Goal: Transaction & Acquisition: Purchase product/service

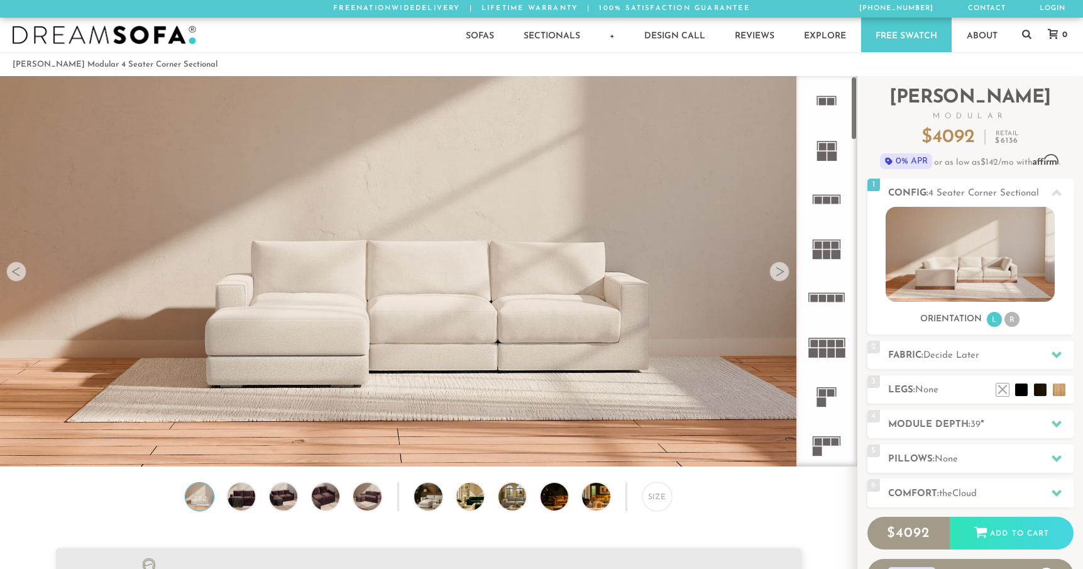
scroll to position [14348, 1083]
click at [1060, 393] on li at bounding box center [1041, 371] width 50 height 50
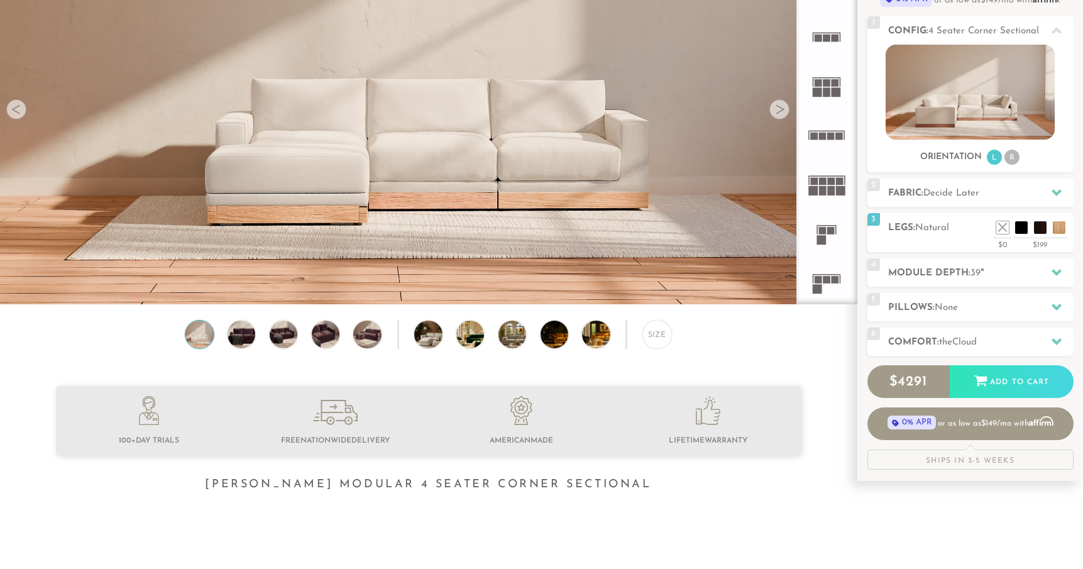
scroll to position [160, 0]
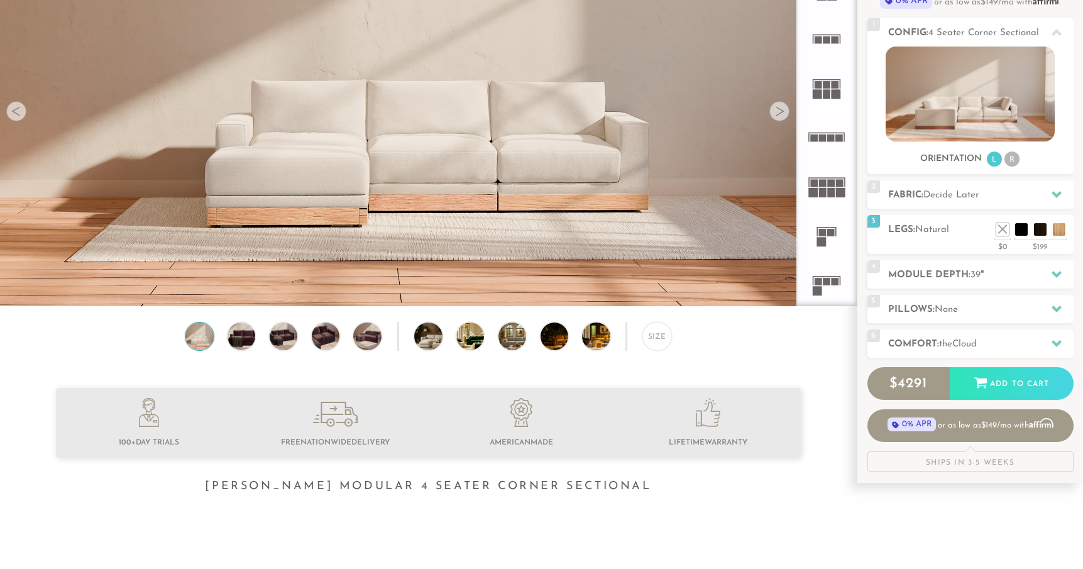
click at [779, 116] on div at bounding box center [780, 111] width 20 height 20
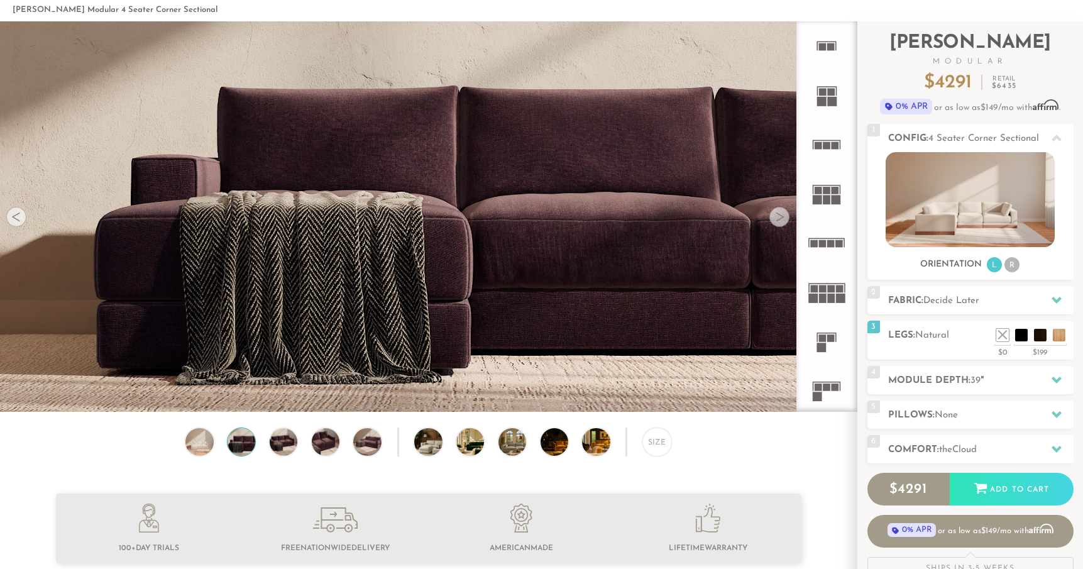
scroll to position [58, 0]
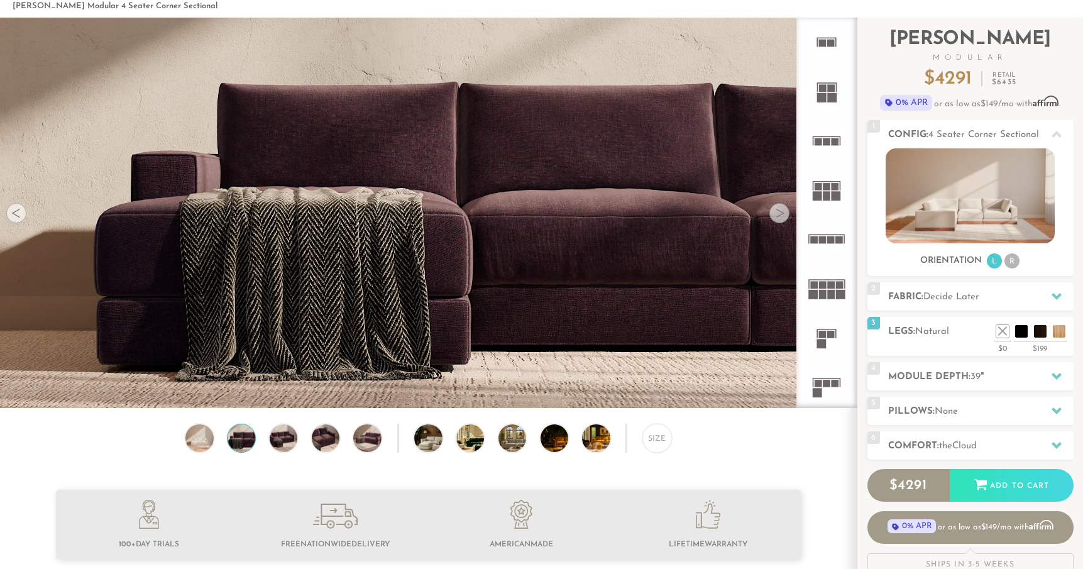
click at [785, 211] on div at bounding box center [780, 213] width 20 height 20
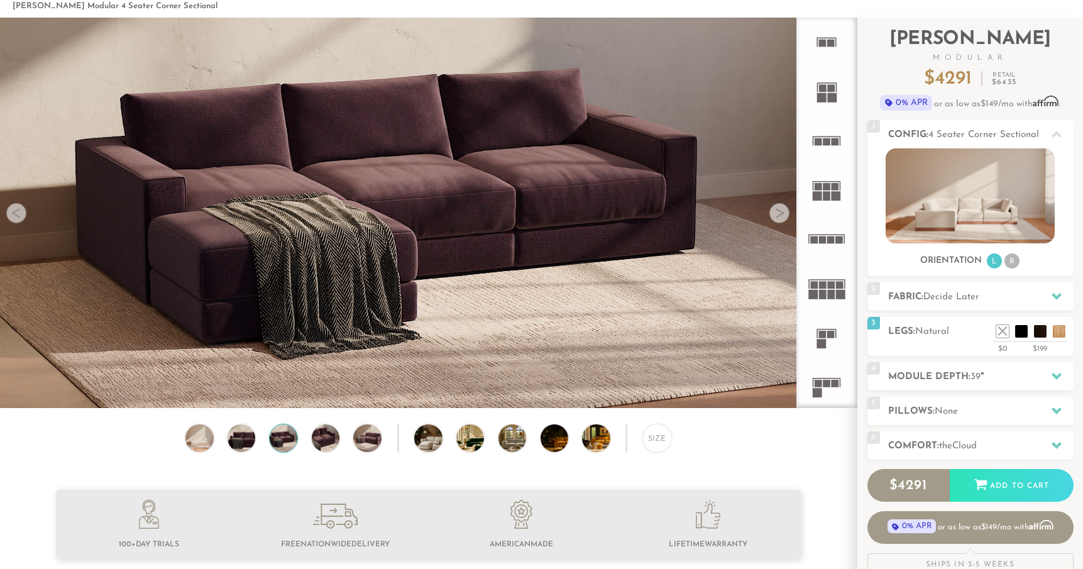
click at [785, 211] on div at bounding box center [780, 213] width 20 height 20
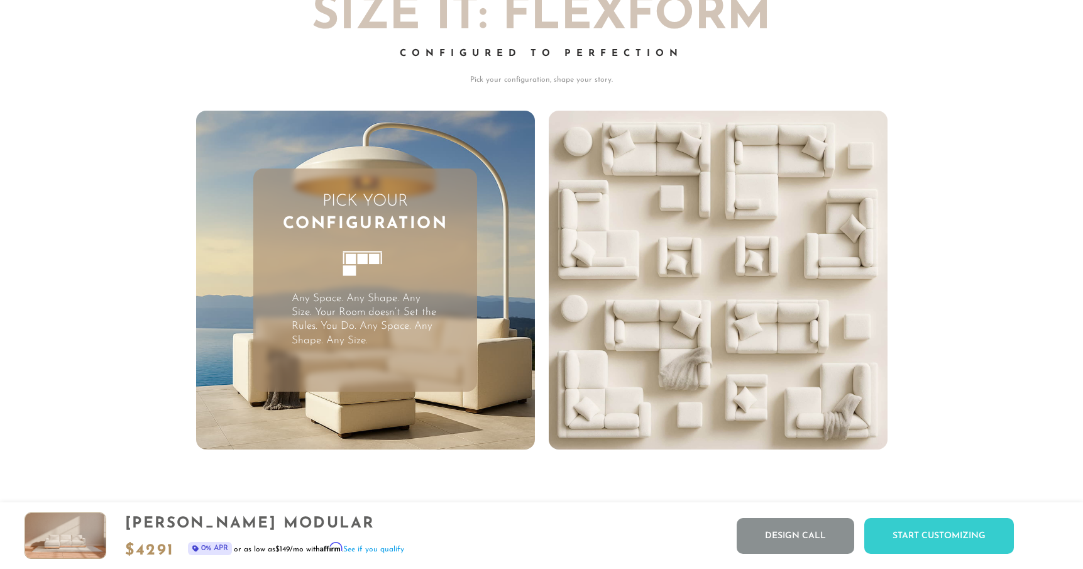
scroll to position [3416, 0]
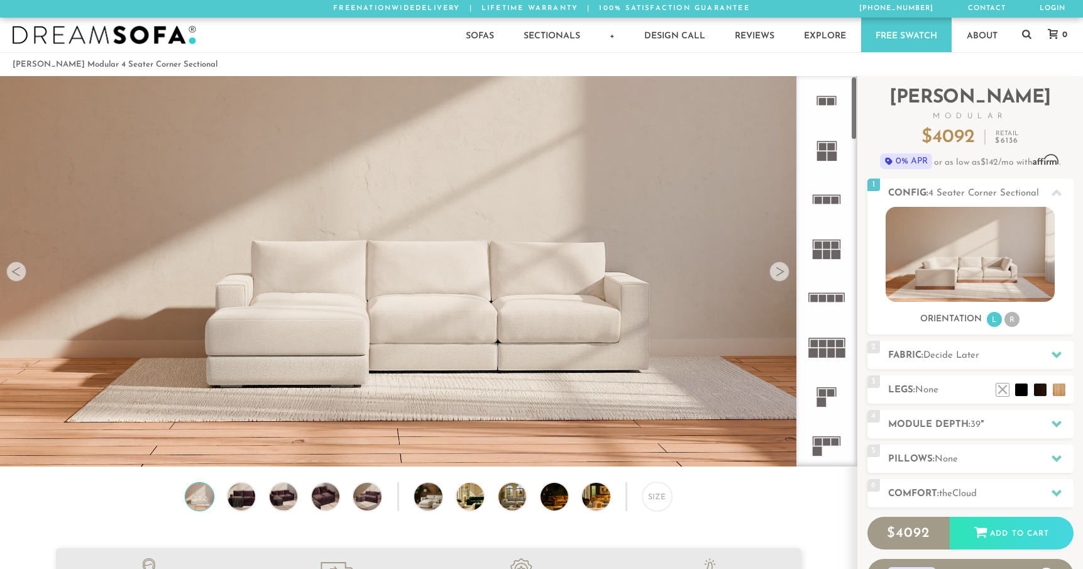
click at [772, 276] on div at bounding box center [780, 272] width 20 height 20
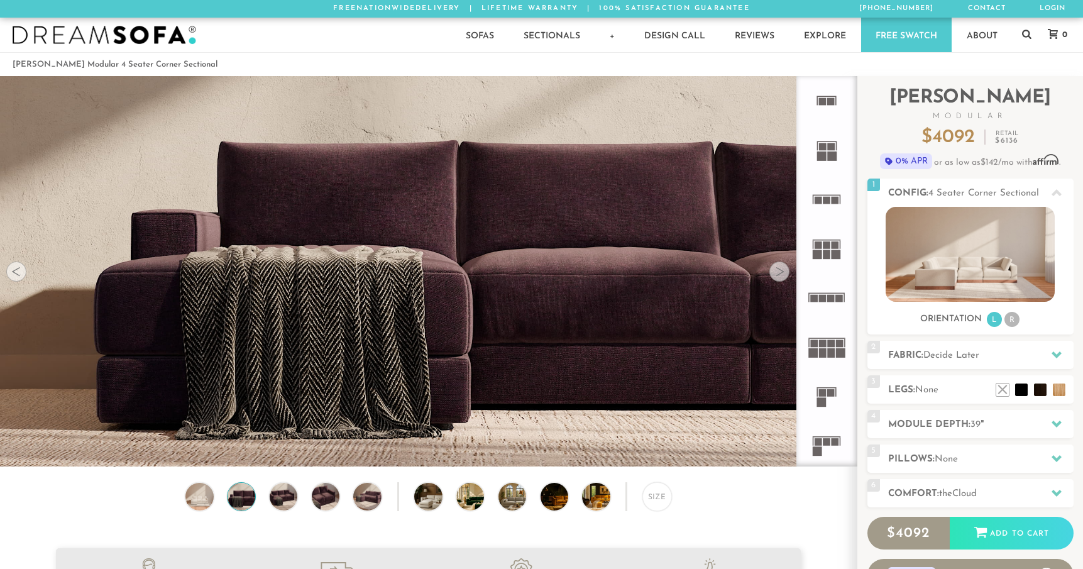
click at [773, 277] on div at bounding box center [780, 272] width 20 height 20
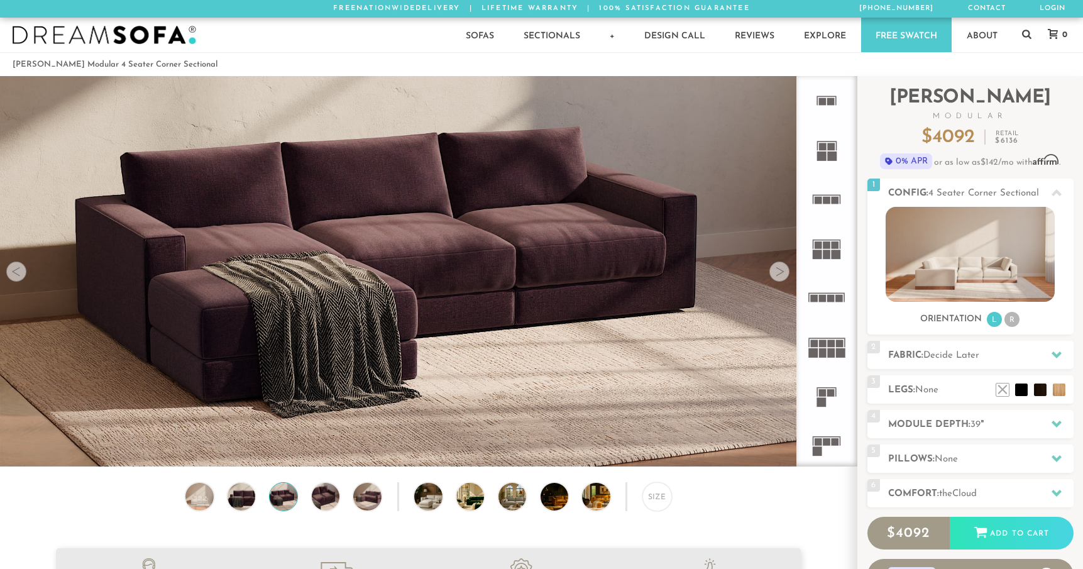
click at [773, 277] on div at bounding box center [780, 272] width 20 height 20
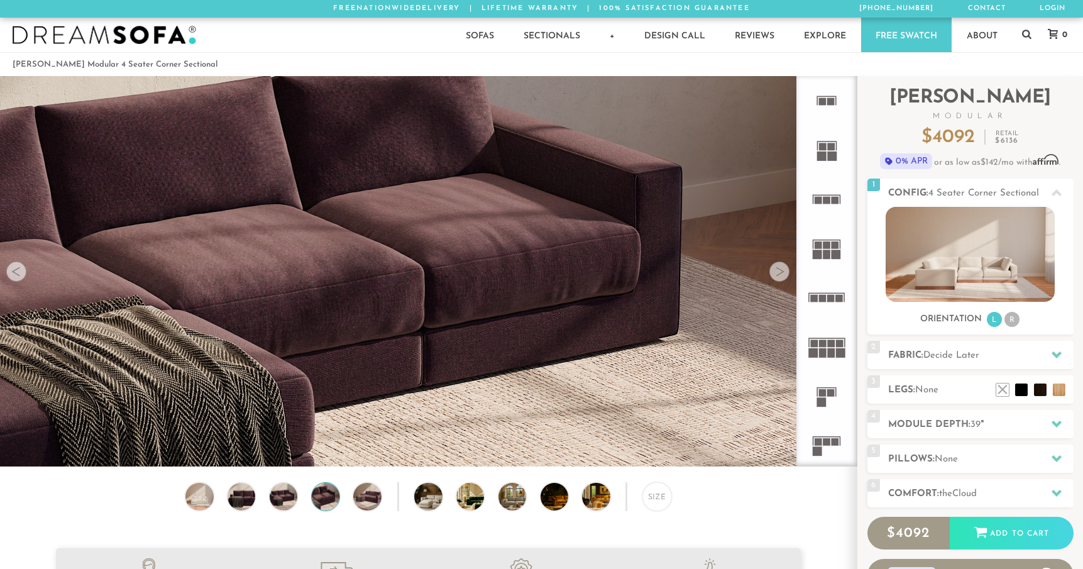
click at [773, 277] on div at bounding box center [780, 272] width 20 height 20
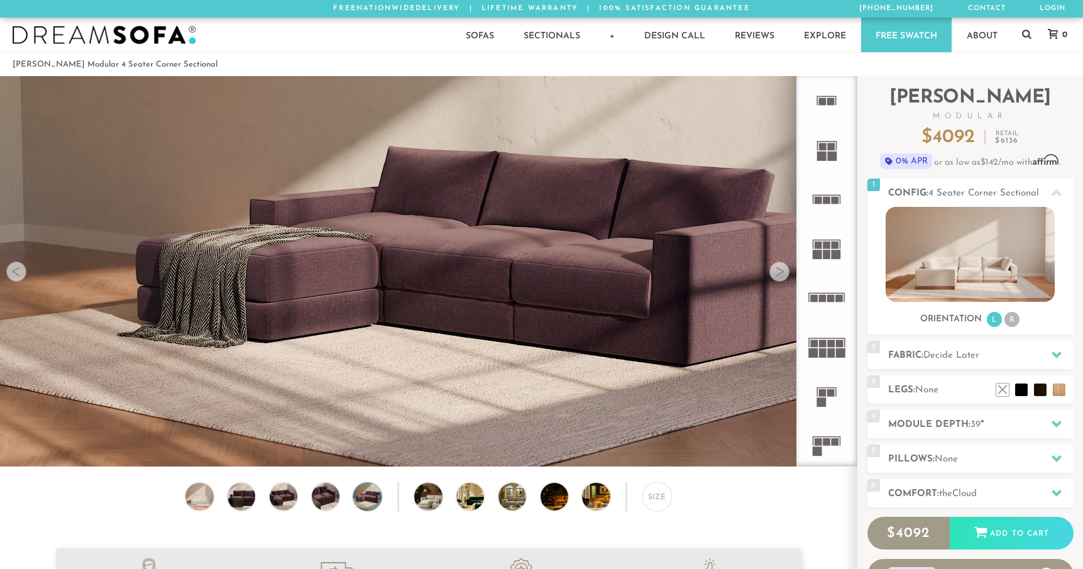
click at [773, 277] on div at bounding box center [780, 272] width 20 height 20
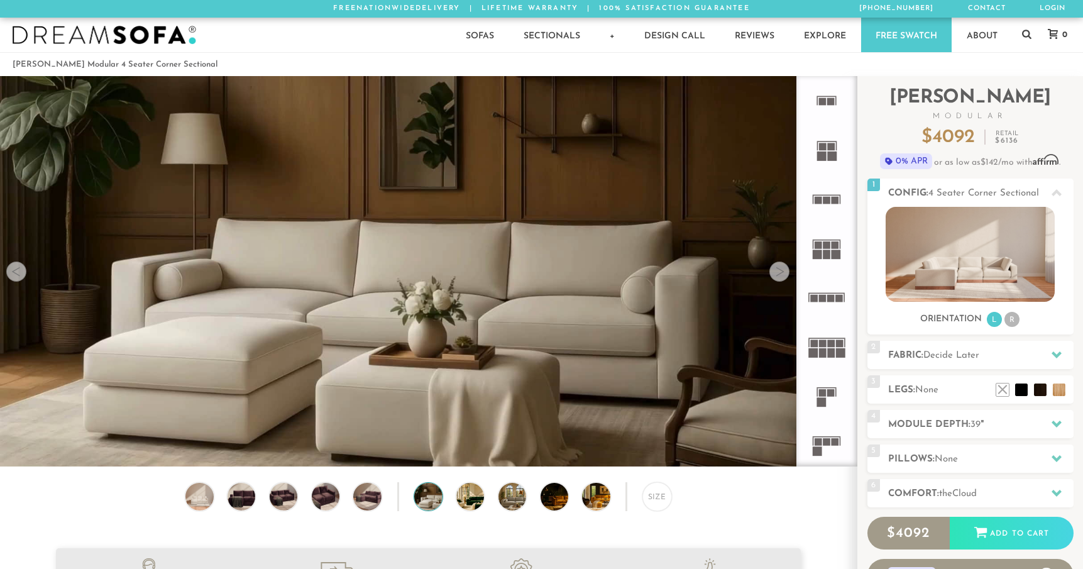
click at [773, 277] on div at bounding box center [780, 272] width 20 height 20
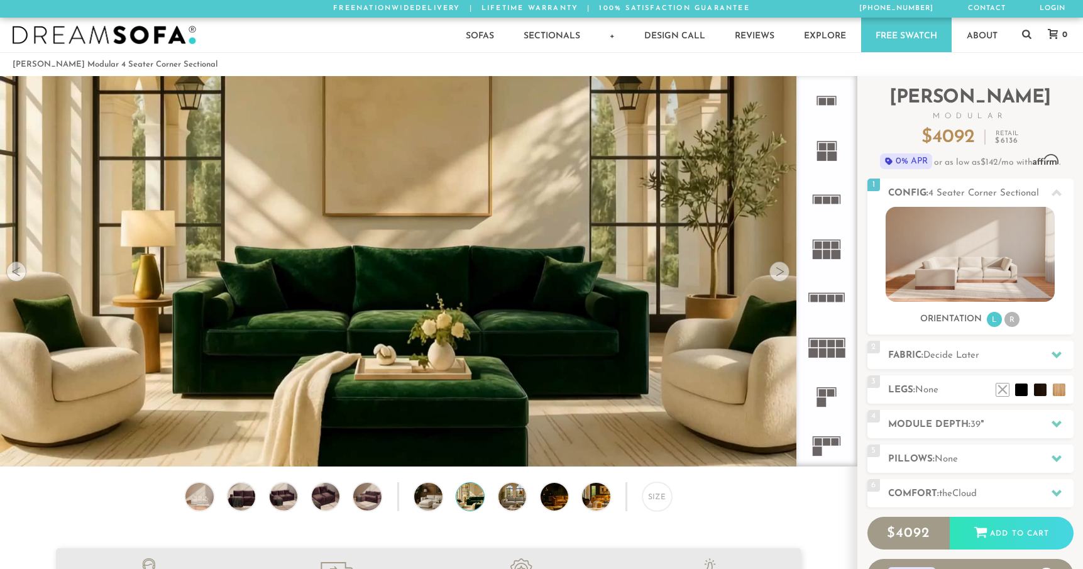
click at [773, 277] on div at bounding box center [780, 272] width 20 height 20
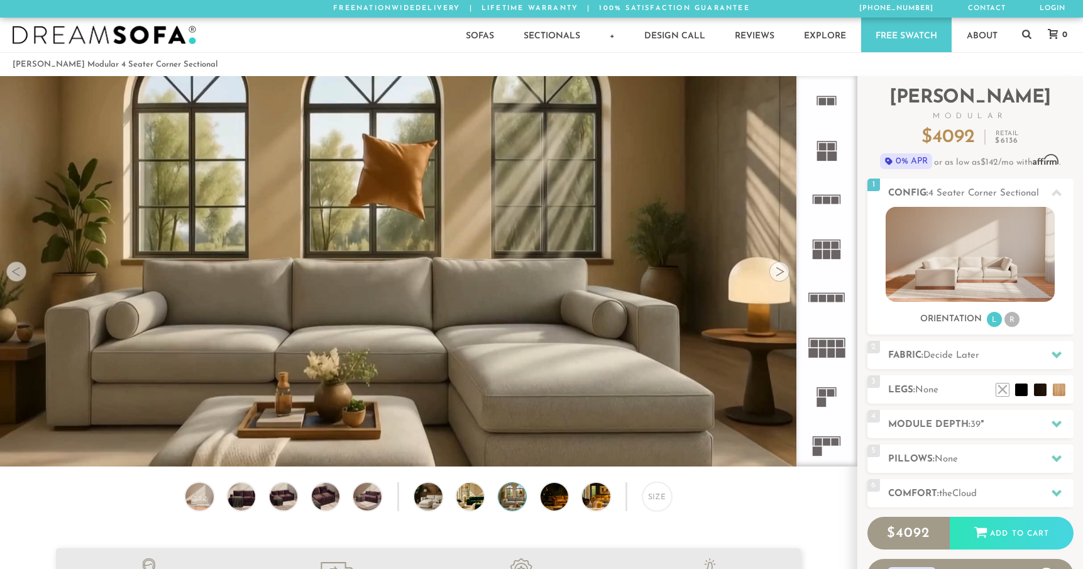
click at [773, 279] on div at bounding box center [780, 272] width 20 height 20
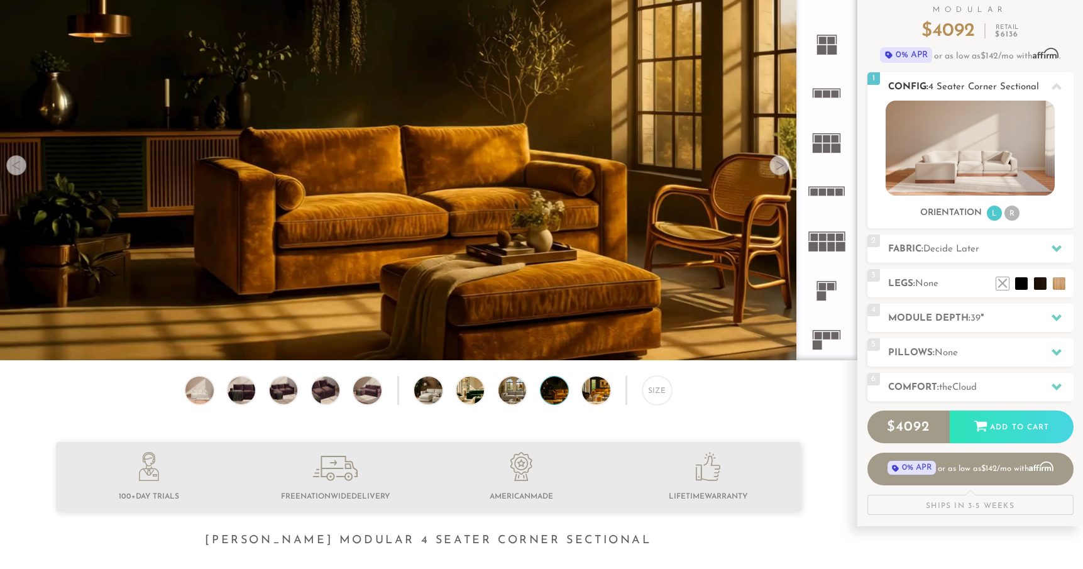
scroll to position [114, 0]
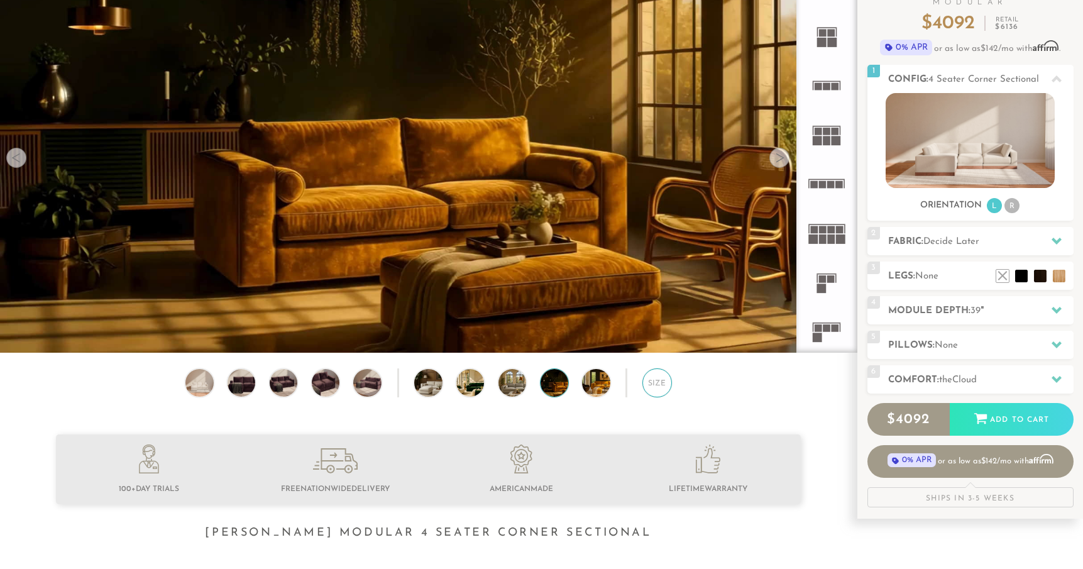
click at [664, 384] on div "Size" at bounding box center [657, 383] width 29 height 29
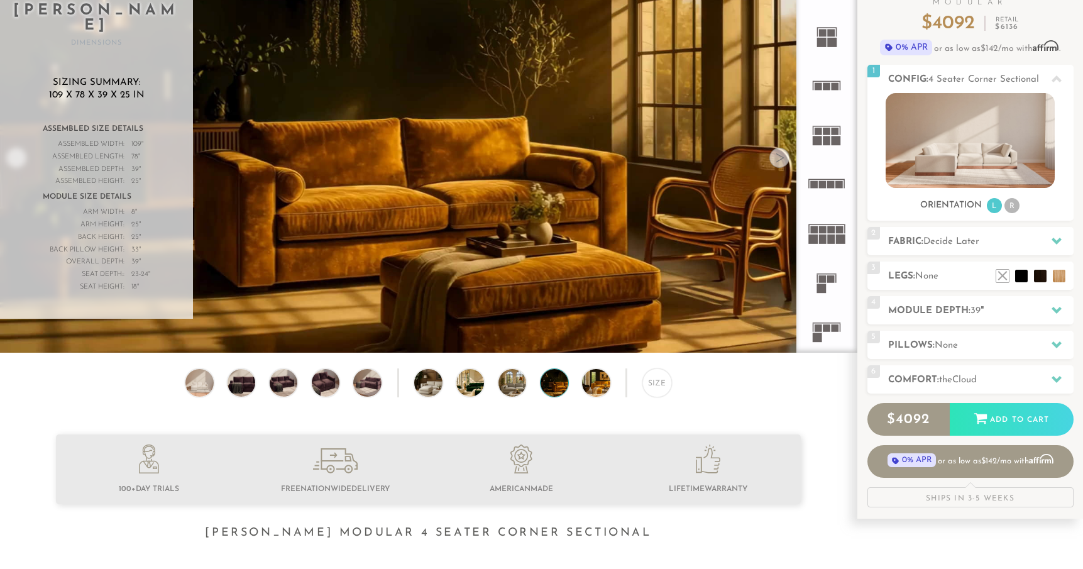
click at [305, 402] on div "Size" at bounding box center [428, 386] width 857 height 35
click at [197, 389] on img at bounding box center [199, 383] width 33 height 28
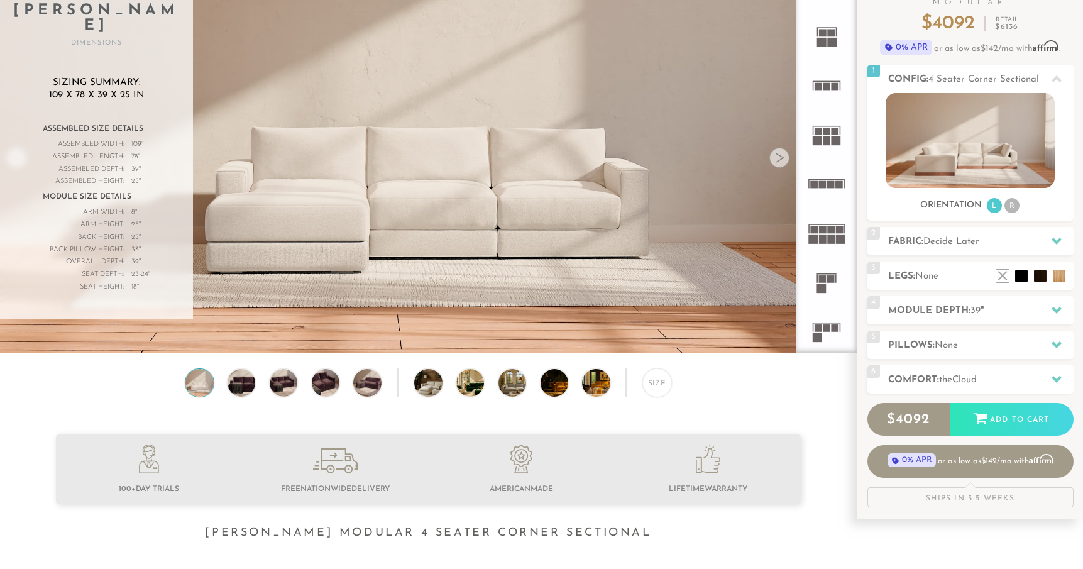
click at [957, 114] on img at bounding box center [970, 140] width 169 height 95
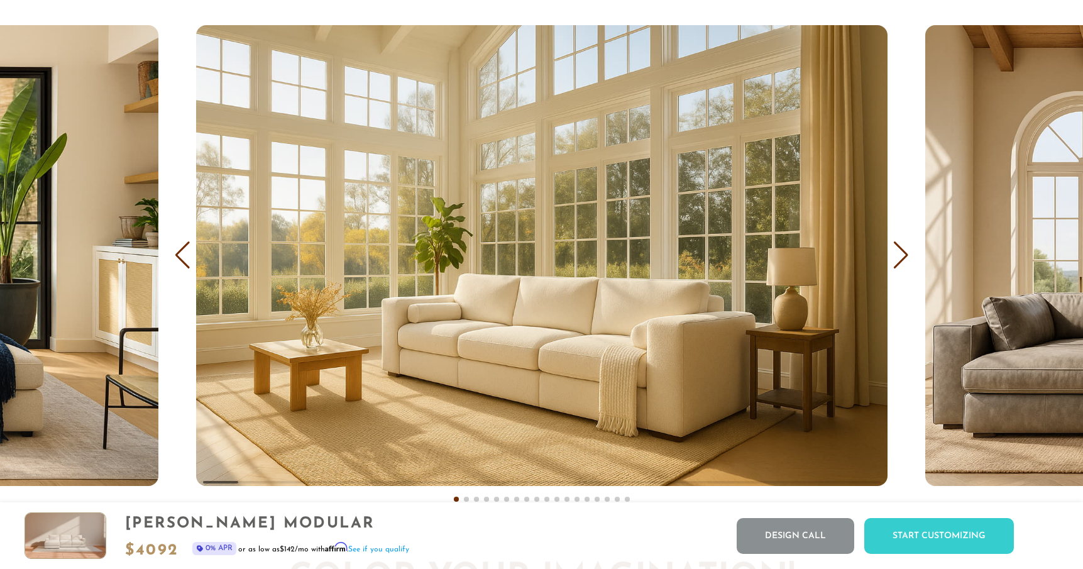
scroll to position [7739, 0]
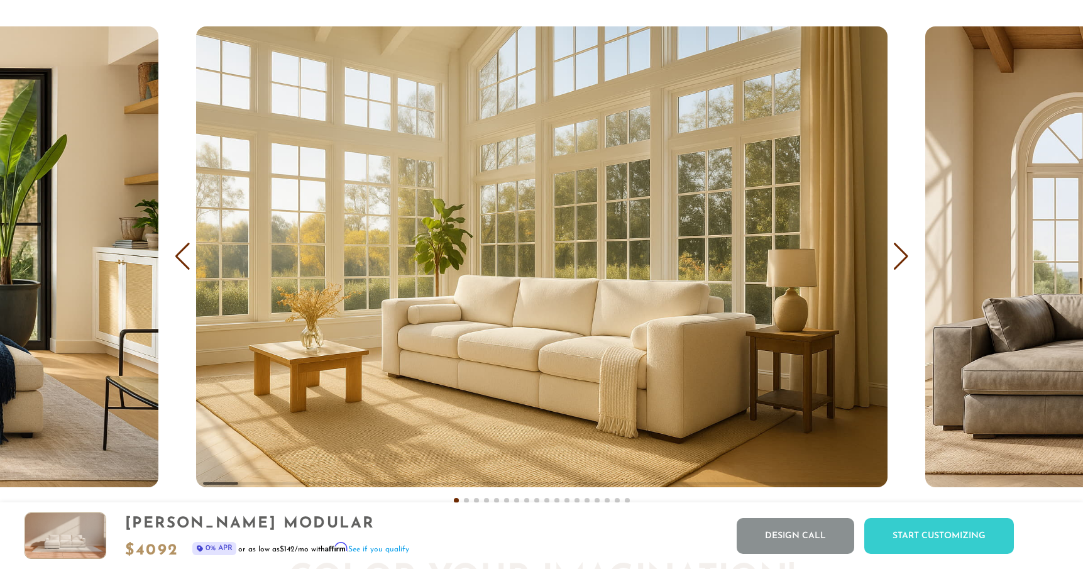
click at [894, 256] on div "Next slide" at bounding box center [901, 257] width 17 height 28
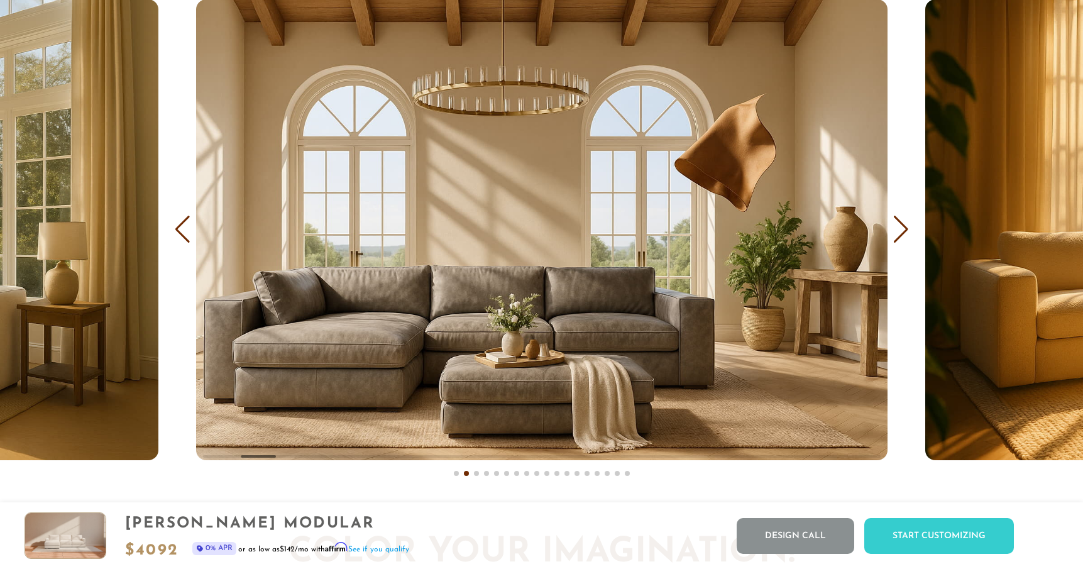
scroll to position [7764, 0]
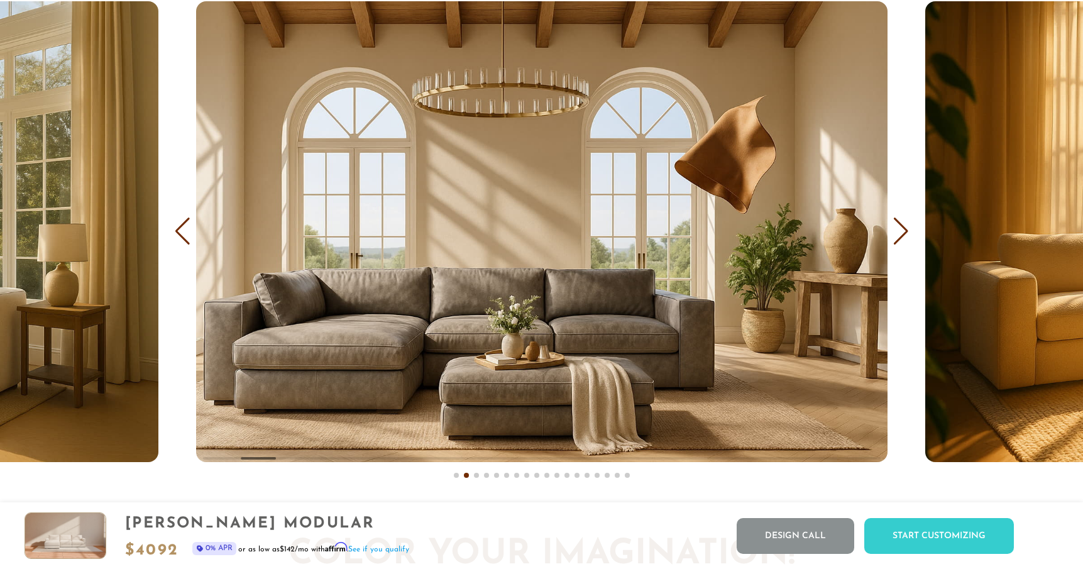
click at [903, 233] on div "Next slide" at bounding box center [901, 232] width 17 height 28
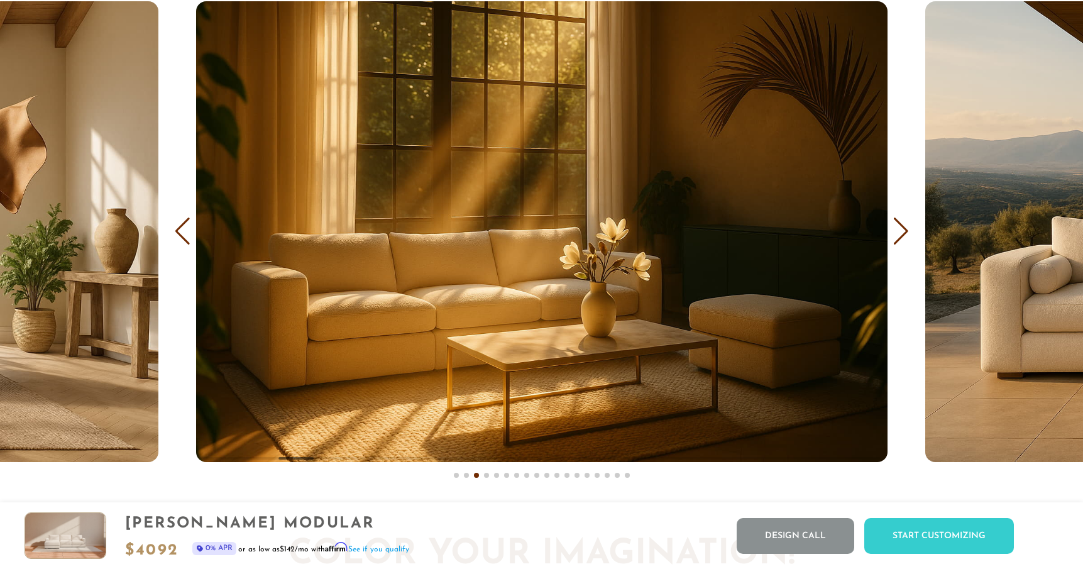
click at [903, 233] on div "Next slide" at bounding box center [901, 232] width 17 height 28
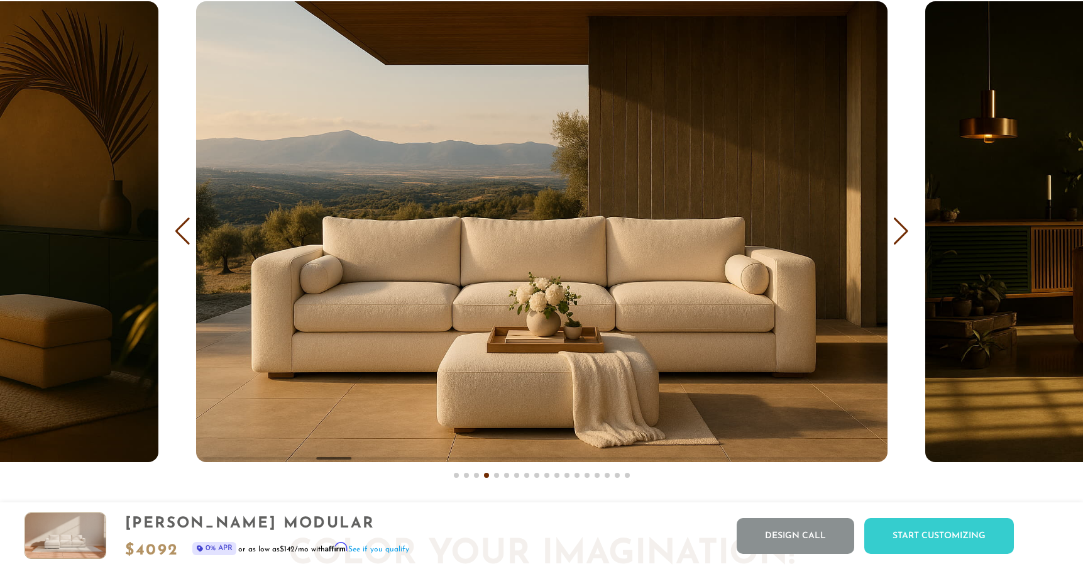
click at [904, 233] on div "Next slide" at bounding box center [901, 232] width 17 height 28
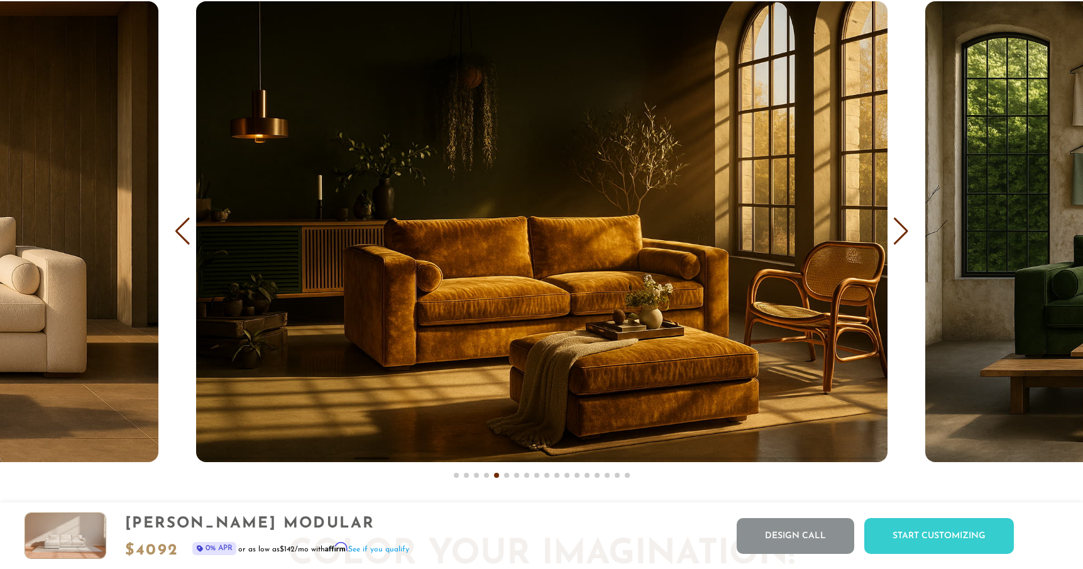
click at [905, 233] on div "Next slide" at bounding box center [901, 232] width 17 height 28
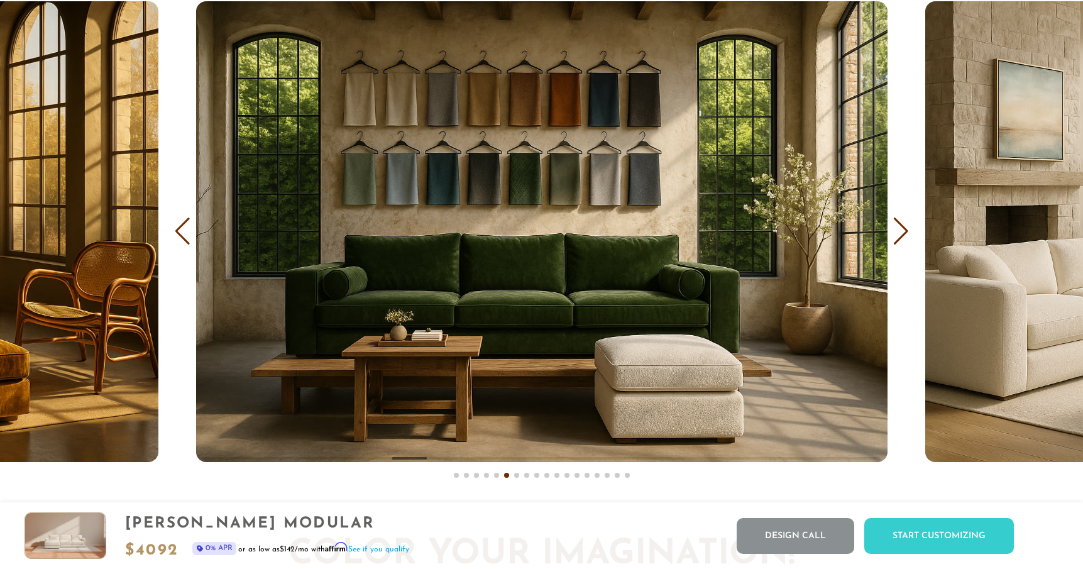
click at [905, 233] on div "Next slide" at bounding box center [901, 232] width 17 height 28
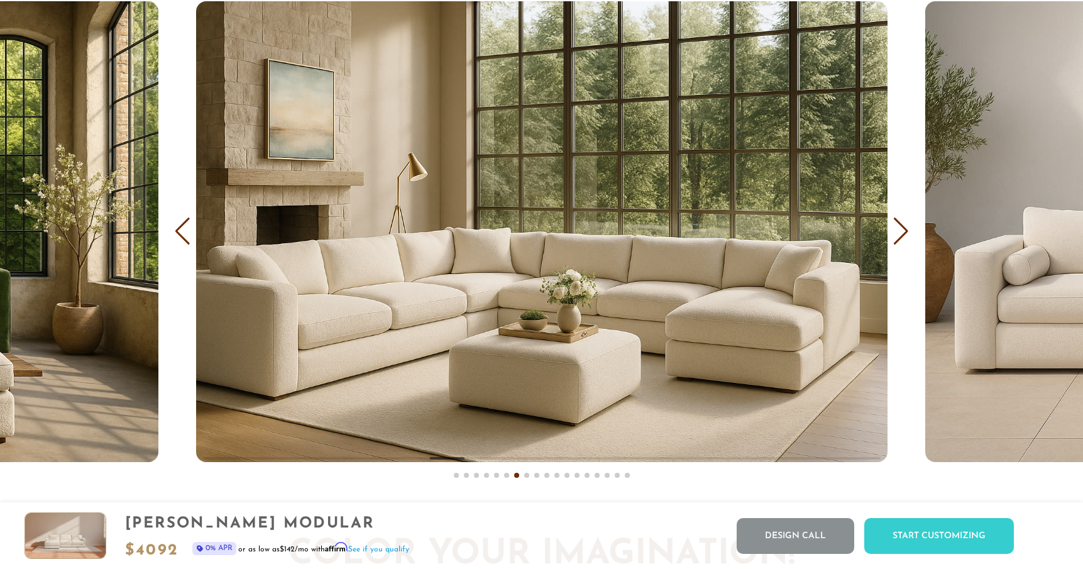
click at [905, 231] on div "Next slide" at bounding box center [901, 232] width 17 height 28
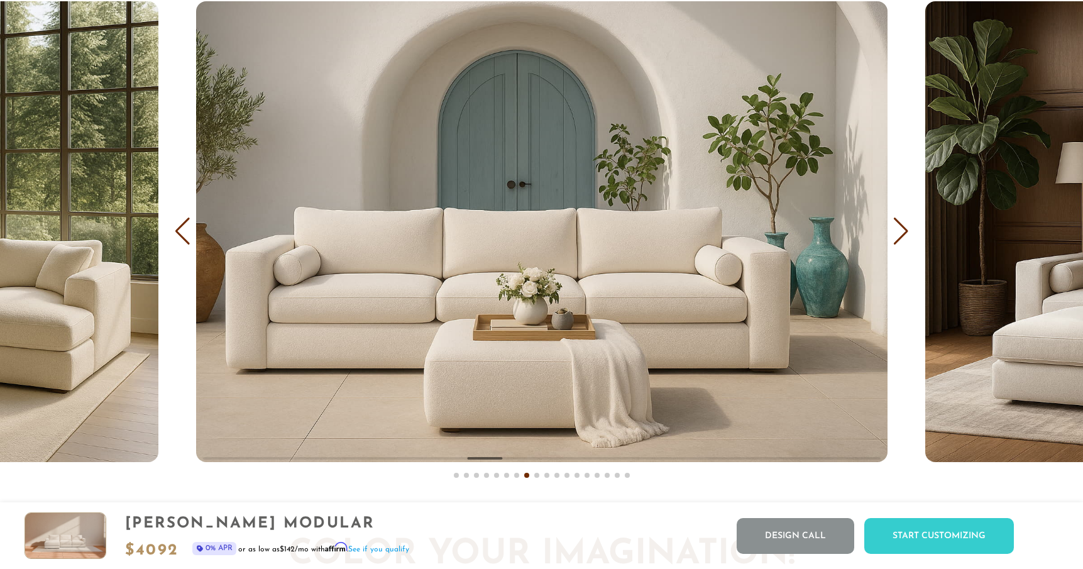
click at [905, 231] on div "Next slide" at bounding box center [901, 232] width 17 height 28
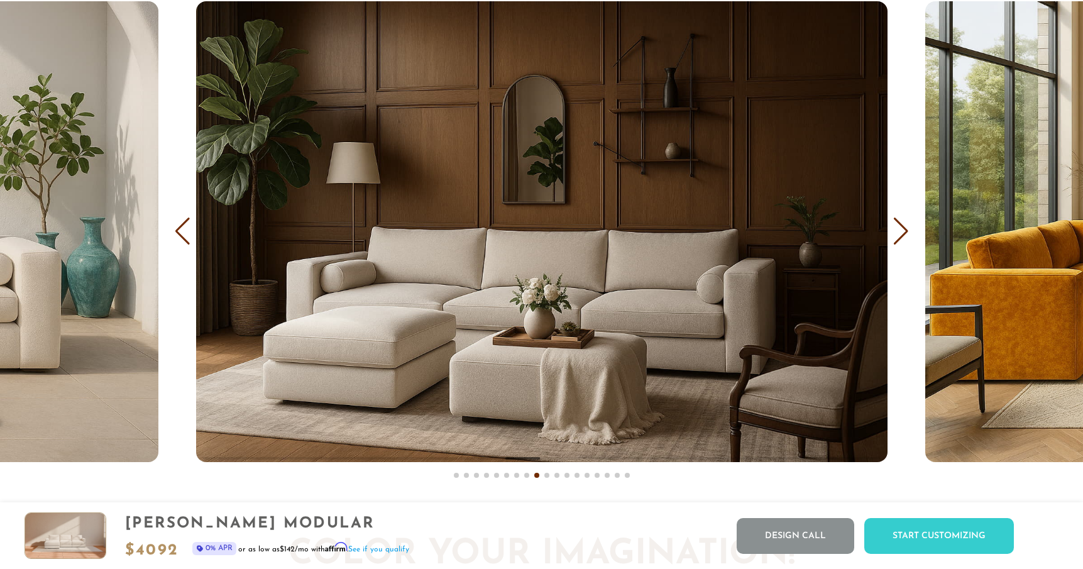
click at [906, 231] on div "Next slide" at bounding box center [901, 232] width 17 height 28
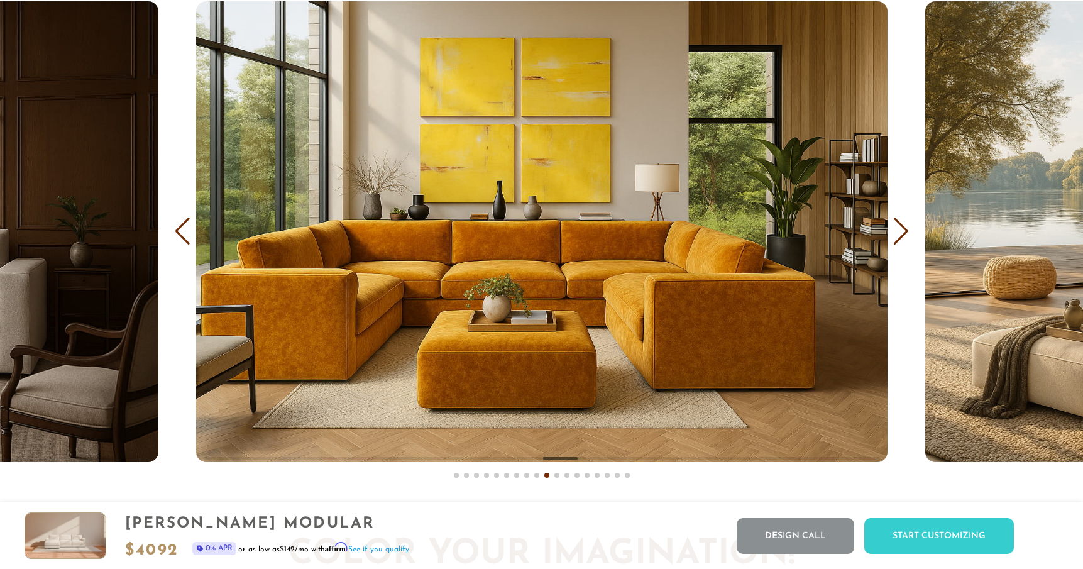
click at [905, 231] on div "Next slide" at bounding box center [901, 232] width 17 height 28
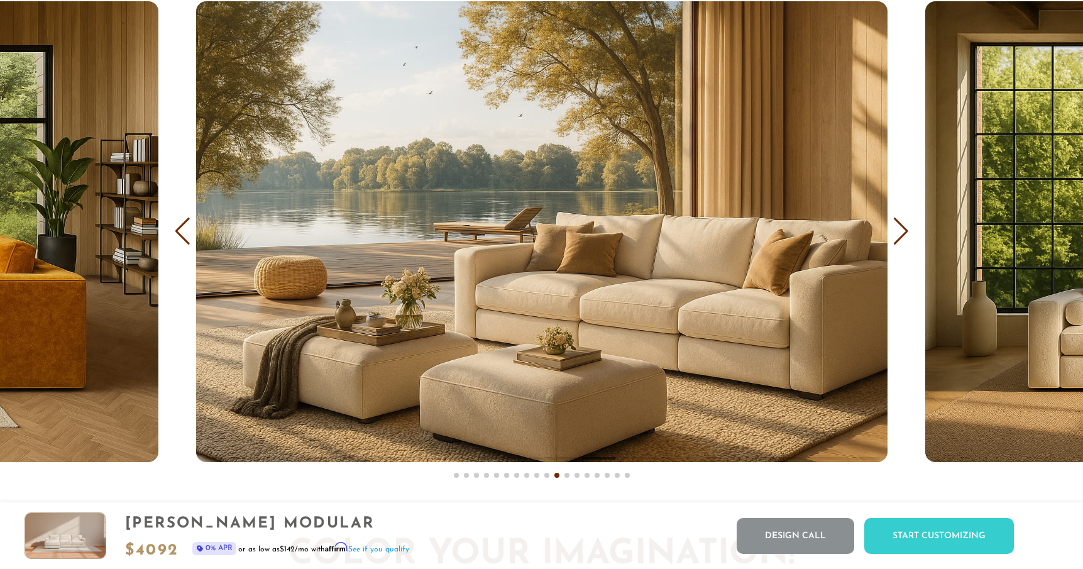
click at [905, 229] on div "Next slide" at bounding box center [901, 232] width 17 height 28
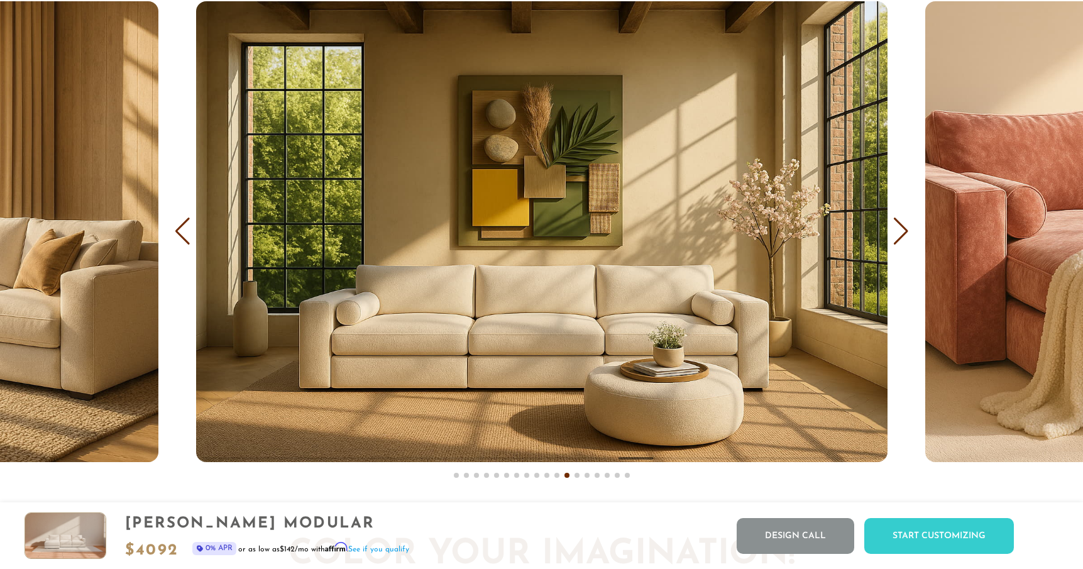
click at [905, 229] on div "Next slide" at bounding box center [901, 232] width 17 height 28
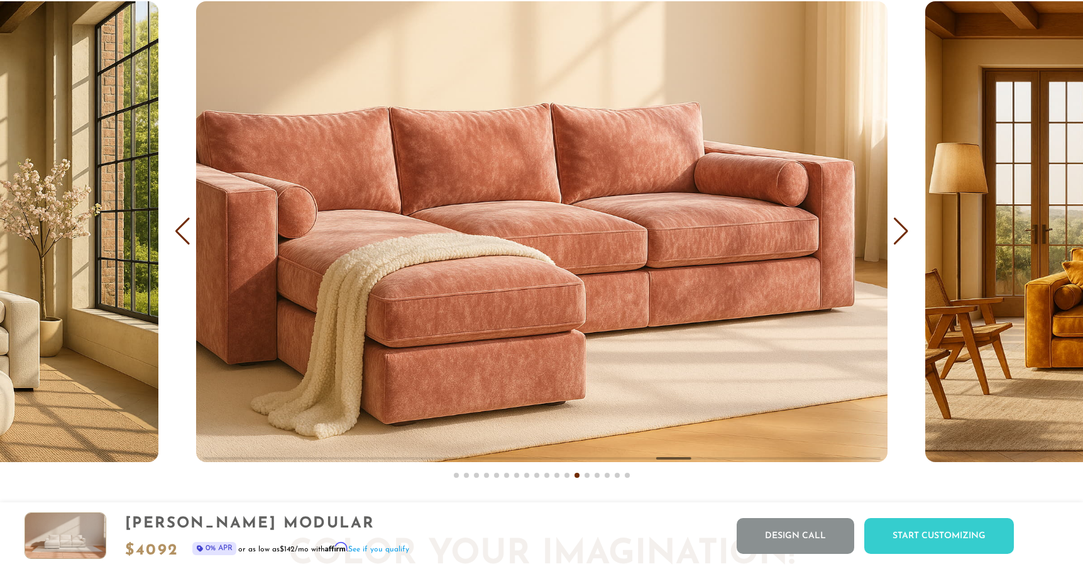
click at [905, 229] on div "Next slide" at bounding box center [901, 232] width 17 height 28
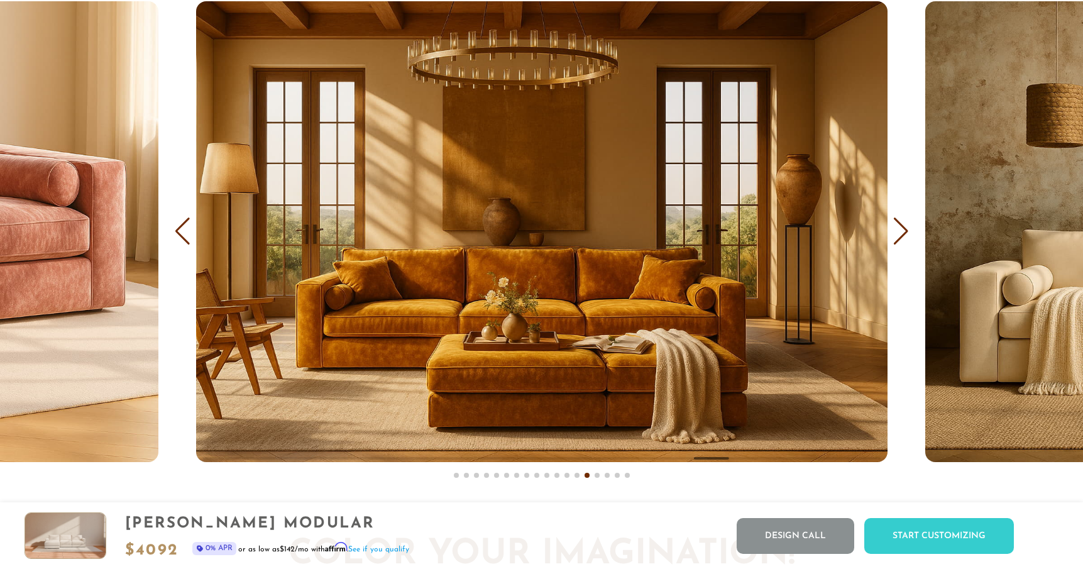
click at [905, 230] on div "Next slide" at bounding box center [901, 232] width 17 height 28
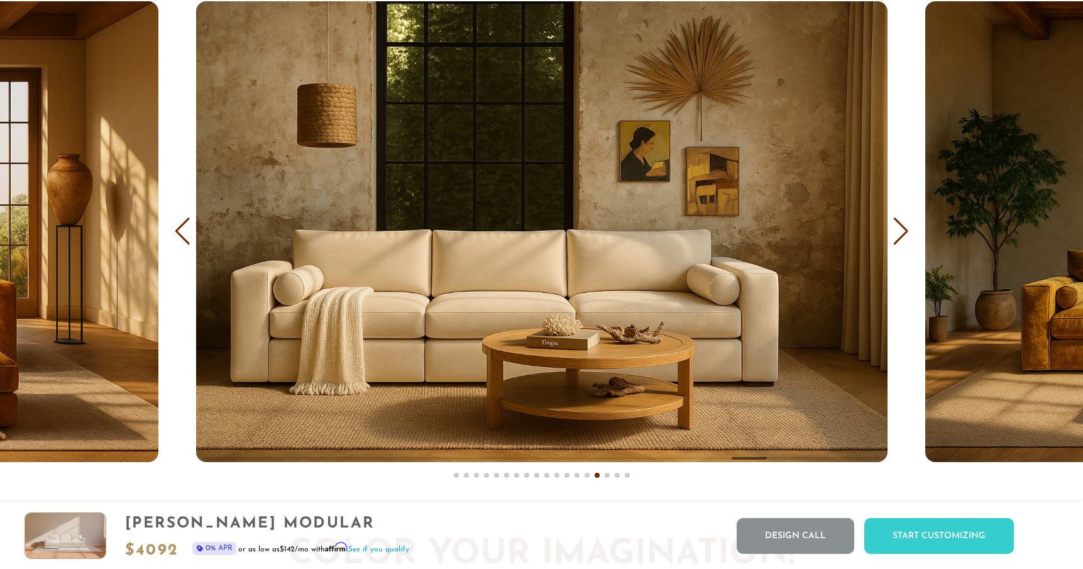
click at [905, 230] on div "Next slide" at bounding box center [901, 232] width 17 height 28
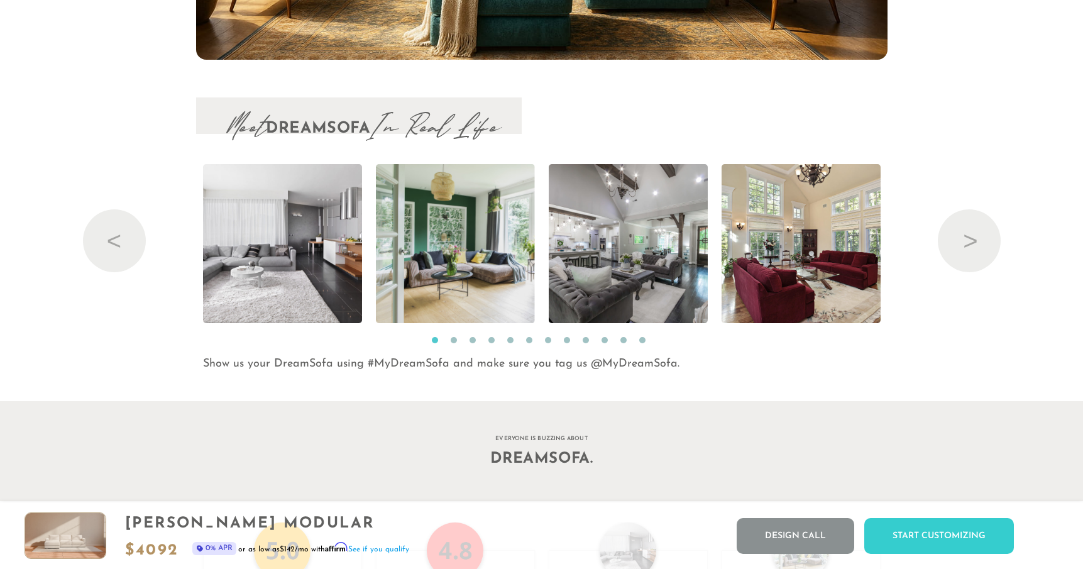
scroll to position [13274, 0]
click at [968, 227] on button "Next" at bounding box center [969, 240] width 63 height 63
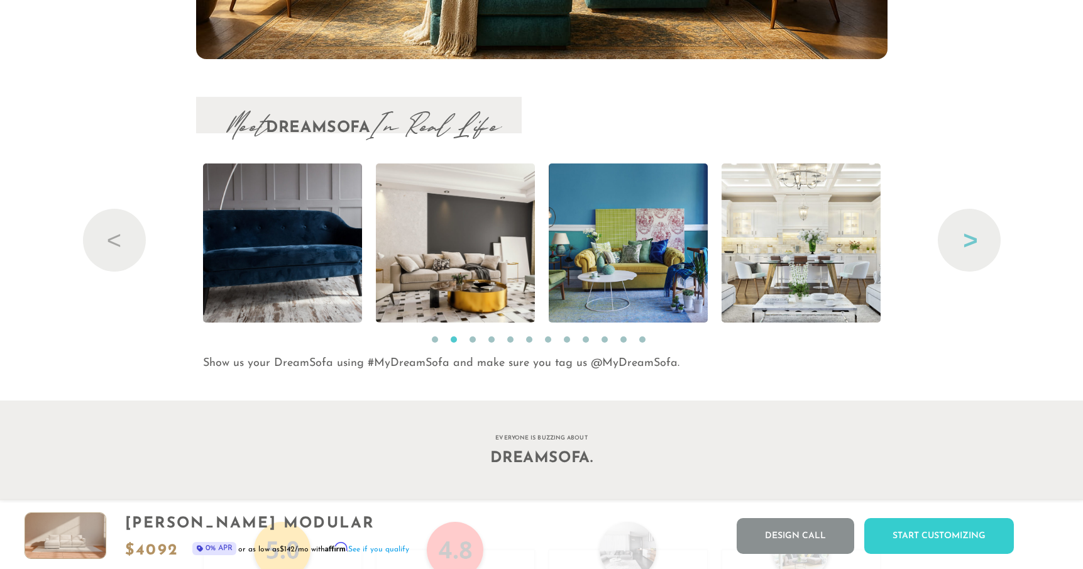
click at [970, 229] on button "Next" at bounding box center [969, 240] width 63 height 63
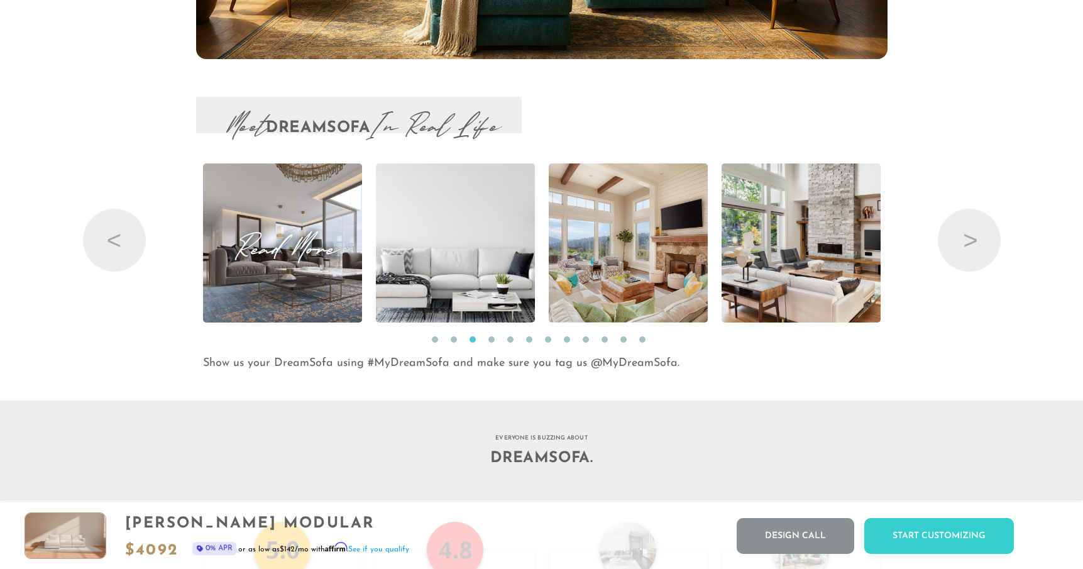
click at [305, 243] on span "Read More" at bounding box center [282, 243] width 159 height 17
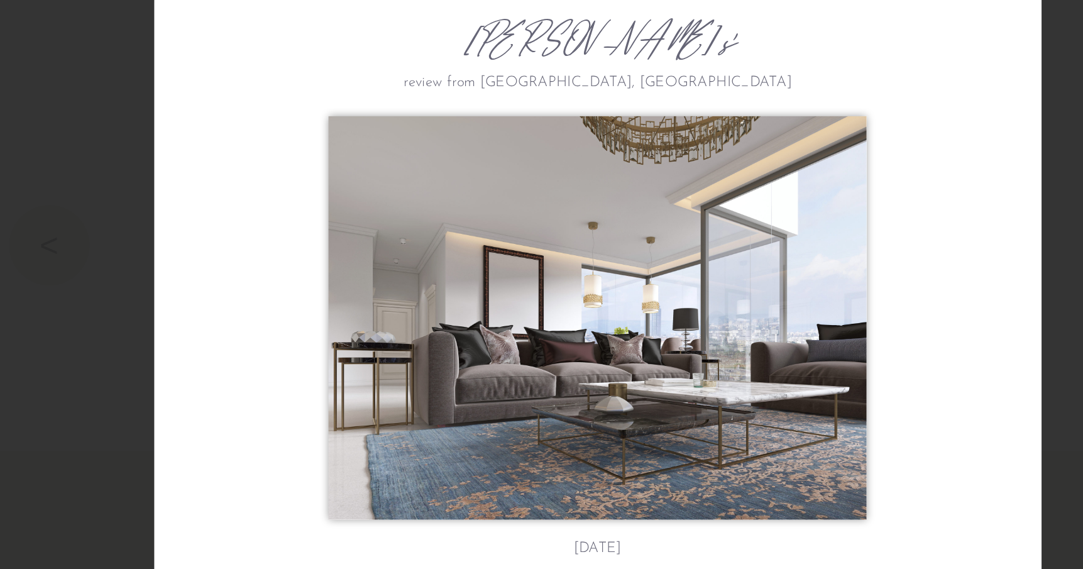
scroll to position [48, 0]
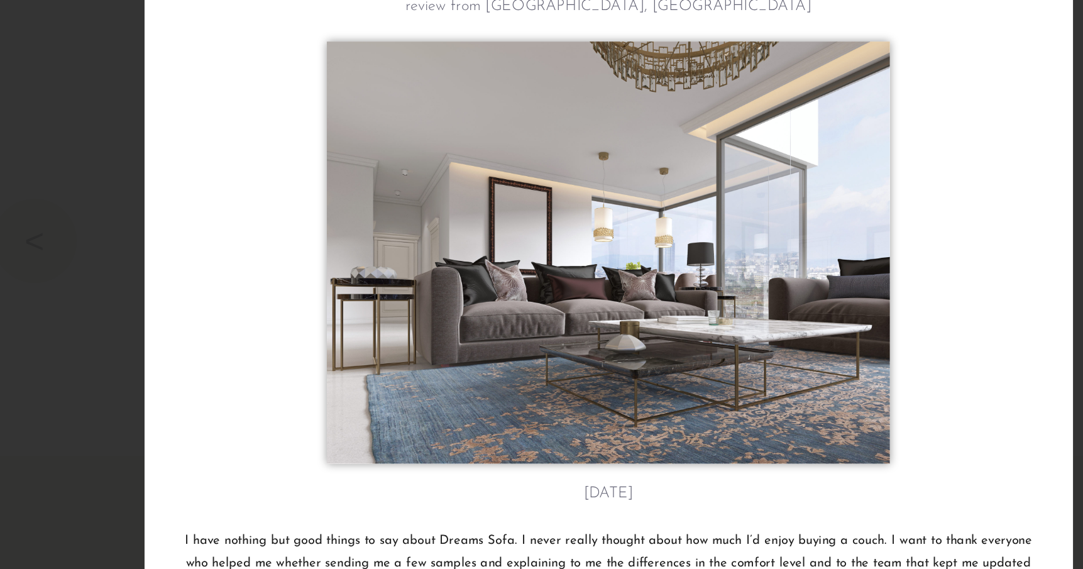
click at [145, 369] on div "[PERSON_NAME]'s review from [GEOGRAPHIC_DATA], [GEOGRAPHIC_DATA] [DATE] I have …" at bounding box center [541, 284] width 1083 height 569
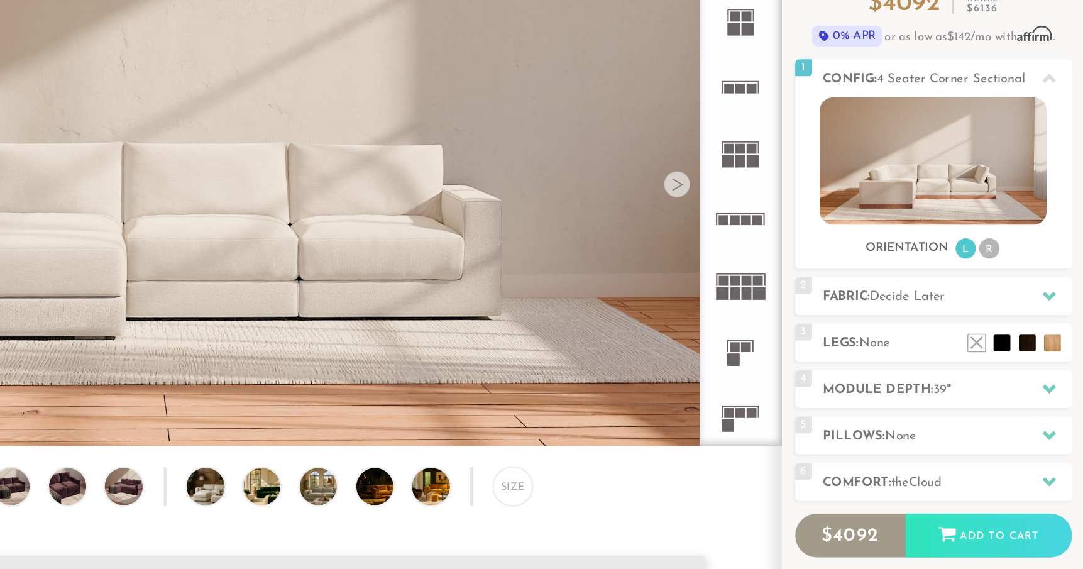
scroll to position [0, 0]
